Goal: Obtain resource: Download file/media

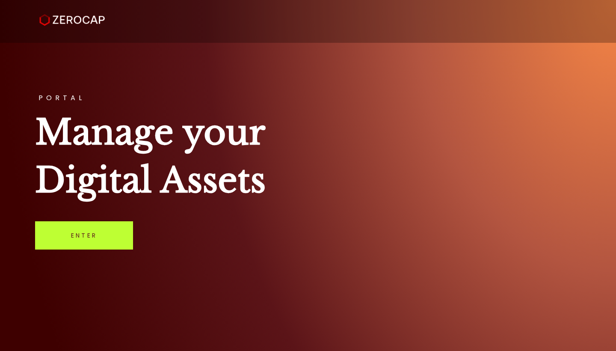
click at [116, 234] on link "Enter" at bounding box center [84, 235] width 98 height 28
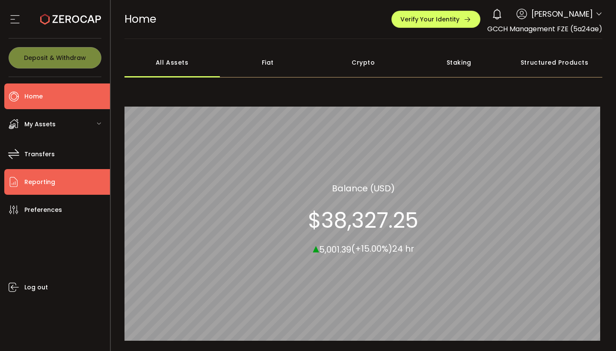
click at [54, 184] on li "Reporting" at bounding box center [57, 182] width 106 height 26
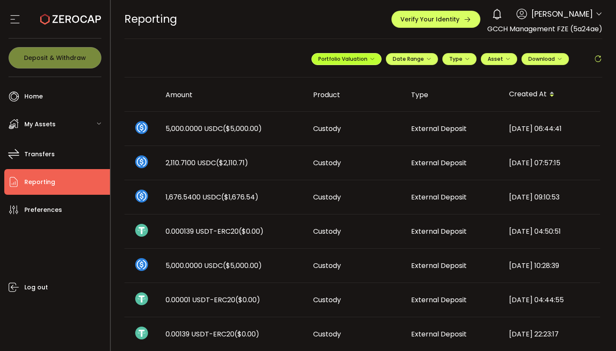
click at [356, 62] on span "Portfolio Valuation" at bounding box center [346, 58] width 56 height 7
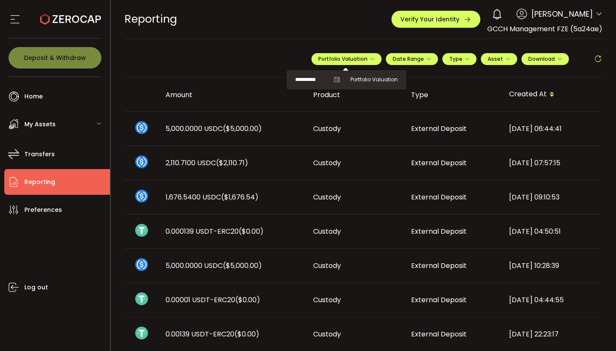
click at [333, 79] on icon at bounding box center [336, 80] width 6 height 6
click at [333, 80] on icon at bounding box center [336, 80] width 6 height 6
click at [335, 81] on icon at bounding box center [336, 80] width 6 height 6
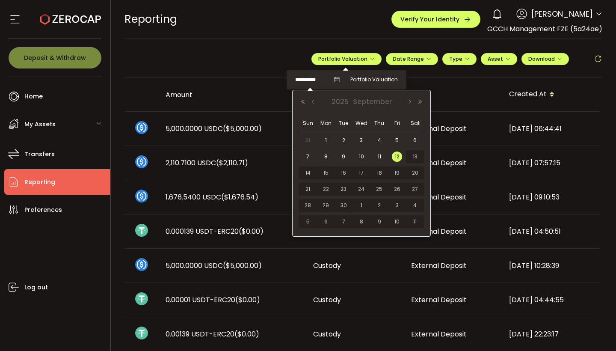
click at [317, 82] on input "**********" at bounding box center [312, 79] width 34 height 11
click at [311, 138] on span "31" at bounding box center [308, 140] width 10 height 10
type input "**********"
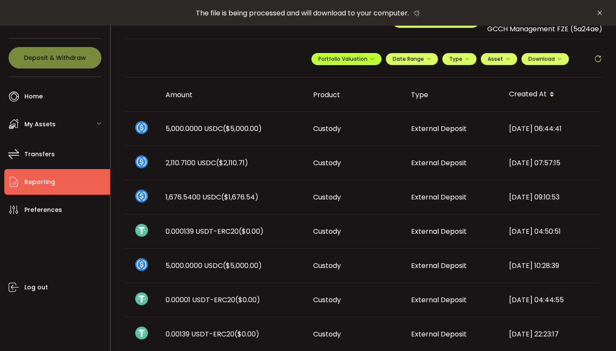
click at [369, 59] on icon "button" at bounding box center [371, 58] width 5 height 5
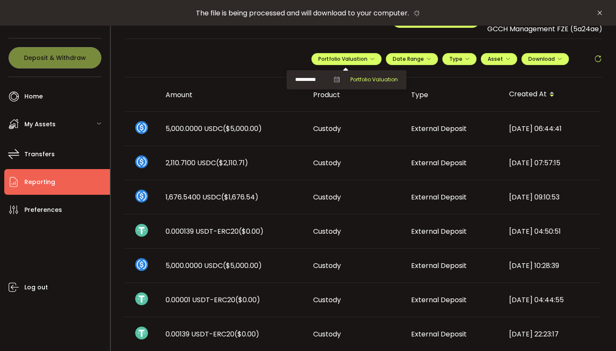
click at [384, 78] on span "Portfolio Valuation" at bounding box center [373, 80] width 47 height 8
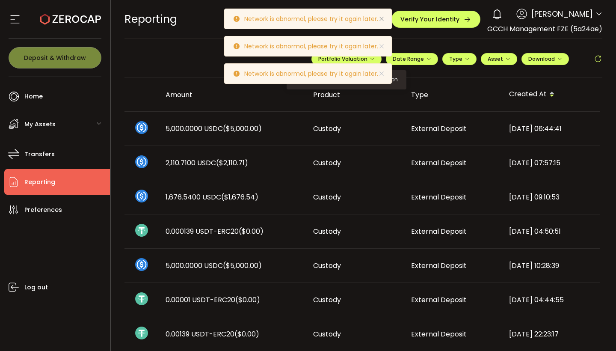
click at [381, 17] on icon at bounding box center [381, 18] width 7 height 7
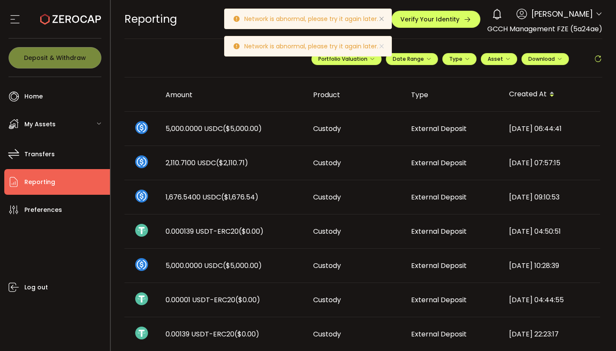
click at [380, 19] on icon at bounding box center [381, 18] width 7 height 7
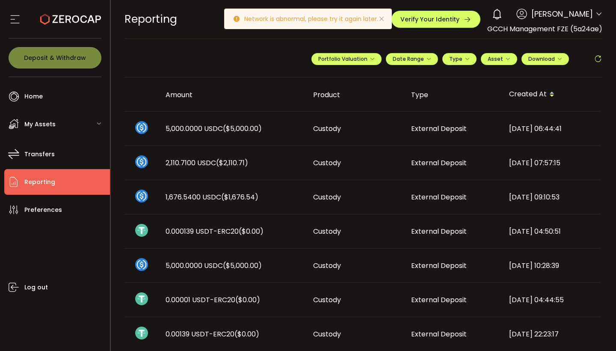
click at [381, 18] on icon at bounding box center [381, 18] width 7 height 7
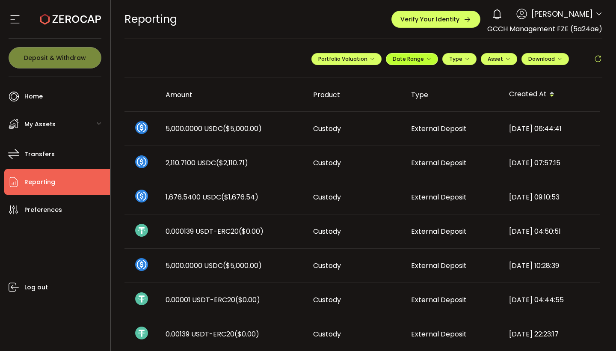
click at [422, 59] on span "Date Range" at bounding box center [411, 58] width 38 height 7
click at [355, 78] on icon at bounding box center [355, 76] width 11 height 9
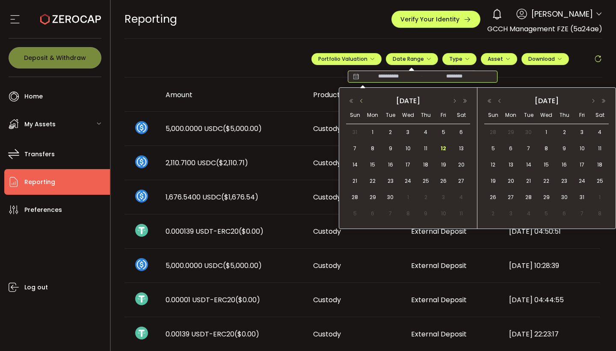
click at [363, 98] on button "button" at bounding box center [361, 101] width 10 height 6
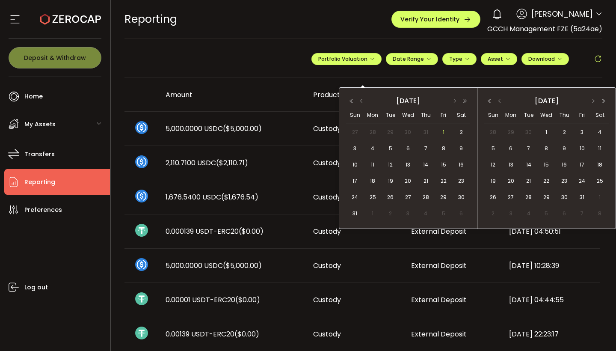
click at [441, 131] on span "1" at bounding box center [443, 132] width 10 height 10
click at [356, 212] on span "31" at bounding box center [355, 213] width 10 height 10
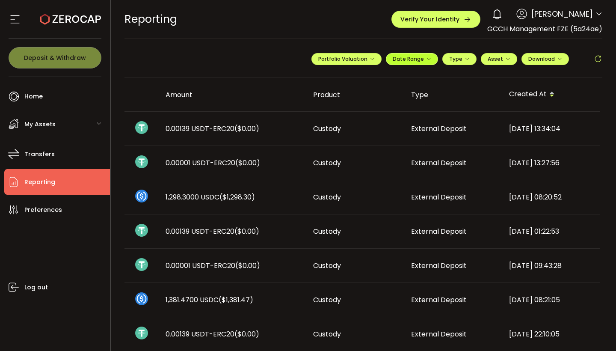
click at [421, 62] on span "Date Range" at bounding box center [411, 58] width 38 height 7
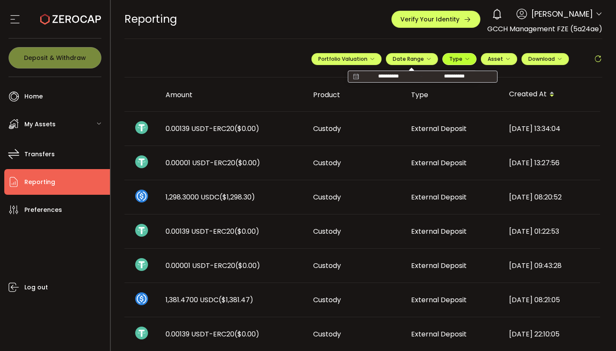
click at [467, 62] on button "Type" at bounding box center [459, 59] width 34 height 12
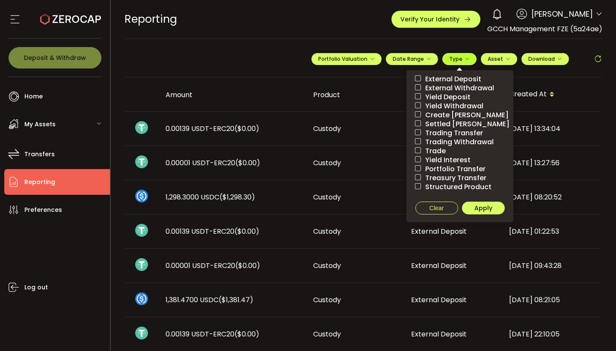
click at [467, 62] on button "Type" at bounding box center [459, 59] width 34 height 12
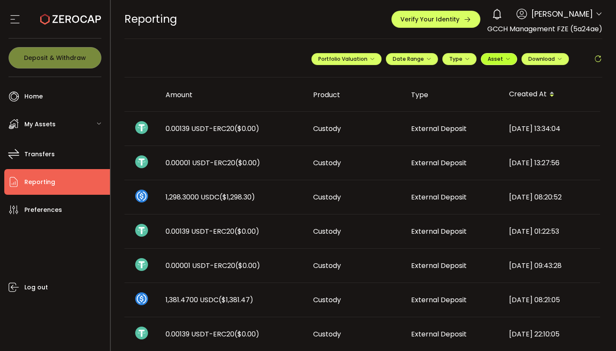
click at [499, 61] on span "Asset" at bounding box center [494, 58] width 15 height 7
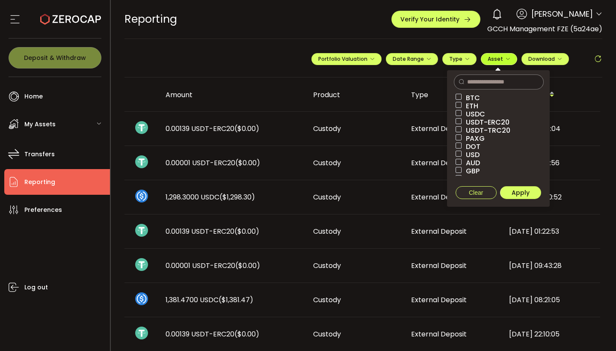
click at [499, 61] on span "Asset" at bounding box center [494, 58] width 15 height 7
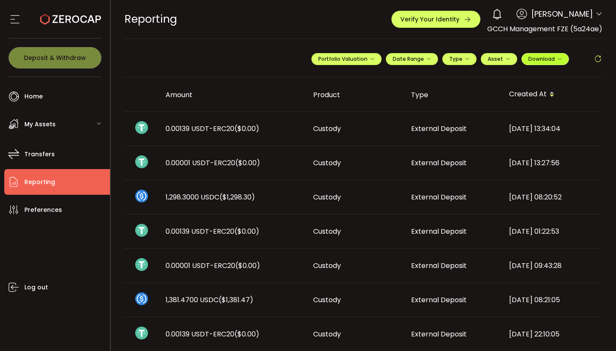
click at [534, 60] on span "Download" at bounding box center [545, 58] width 34 height 7
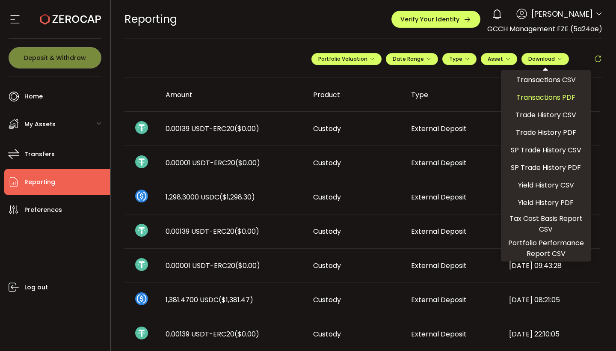
click at [543, 100] on span "Transactions PDF" at bounding box center [545, 97] width 59 height 11
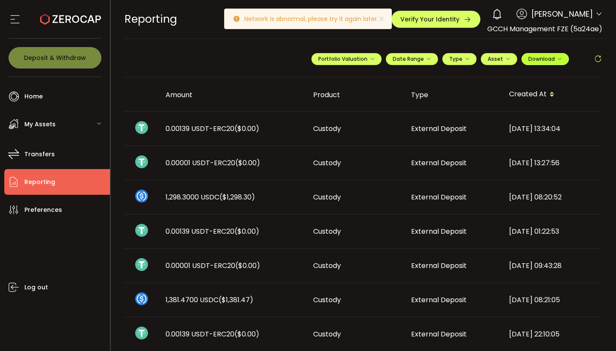
click at [546, 56] on span "Download" at bounding box center [545, 58] width 34 height 7
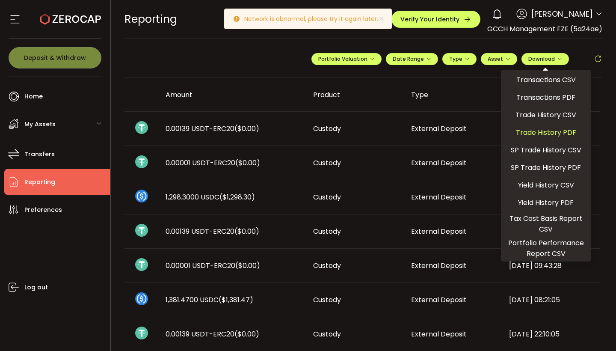
click at [552, 134] on span "Trade History PDF" at bounding box center [546, 132] width 60 height 11
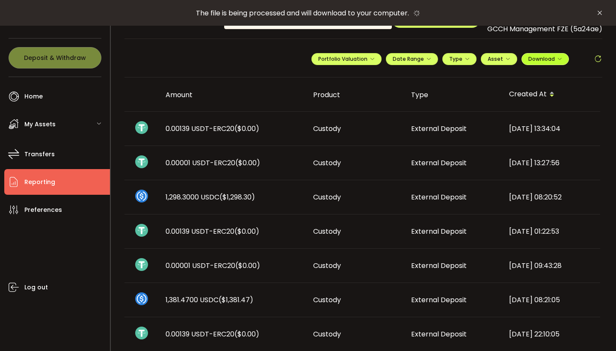
click at [549, 57] on span "Download" at bounding box center [545, 58] width 34 height 7
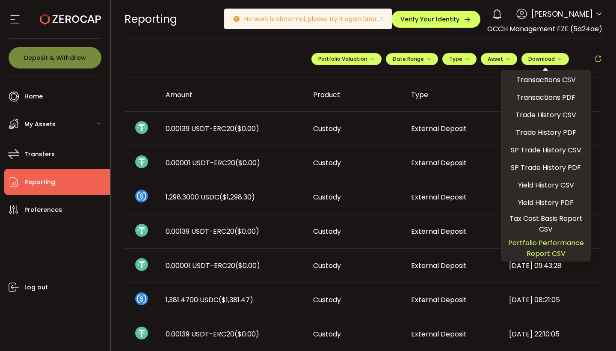
click at [554, 247] on span "Portfolio Performance Report CSV" at bounding box center [545, 247] width 83 height 21
